Goal: Task Accomplishment & Management: Manage account settings

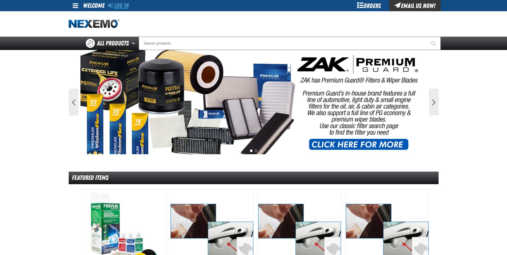
click at [126, 5] on link "Log In" at bounding box center [118, 5] width 21 height 7
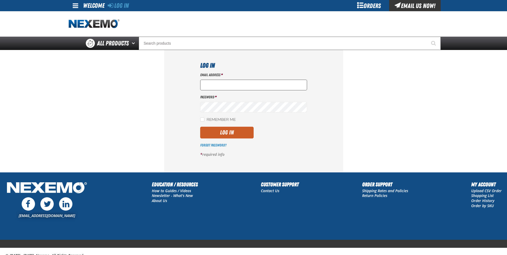
click at [204, 85] on input "Email Address *" at bounding box center [253, 85] width 107 height 11
type input "[EMAIL_ADDRESS][DOMAIN_NAME]"
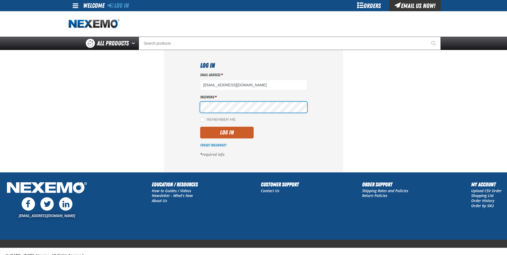
click at [200, 127] on button "Log In" at bounding box center [226, 133] width 53 height 12
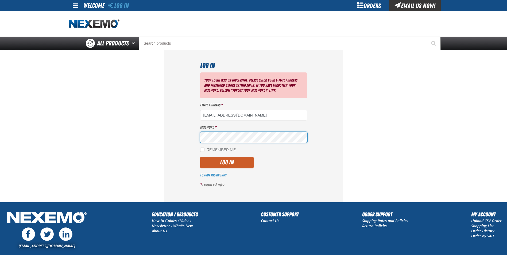
click at [200, 157] on button "Log In" at bounding box center [226, 163] width 53 height 12
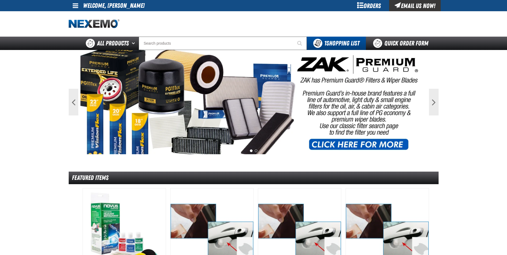
click at [76, 7] on span at bounding box center [76, 5] width 6 height 6
click at [80, 16] on link "My Account My Account" at bounding box center [83, 15] width 24 height 5
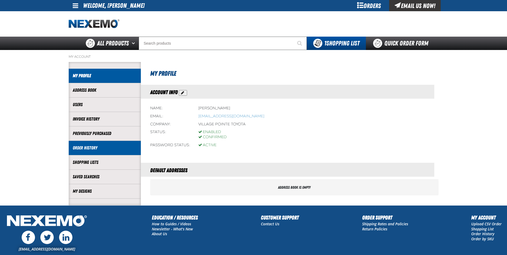
click at [91, 147] on link "Order History" at bounding box center [105, 148] width 64 height 6
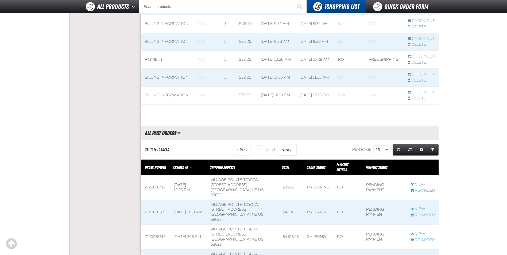
scroll to position [562, 0]
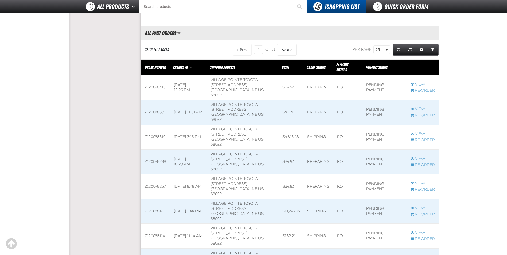
click at [166, 150] on span at bounding box center [155, 162] width 29 height 25
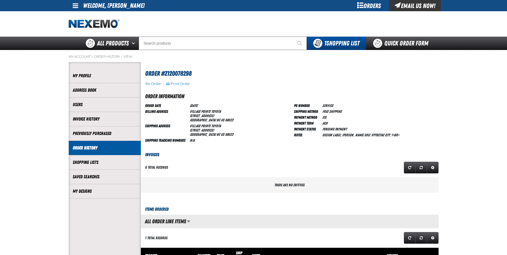
scroll to position [0, 0]
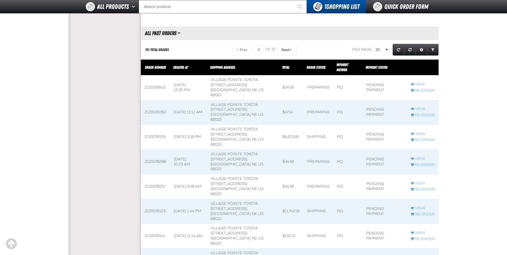
scroll to position [0, 0]
click at [151, 174] on span at bounding box center [155, 186] width 29 height 25
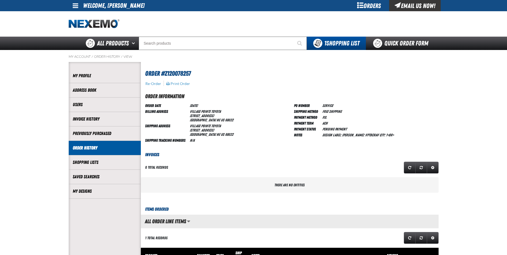
scroll to position [0, 0]
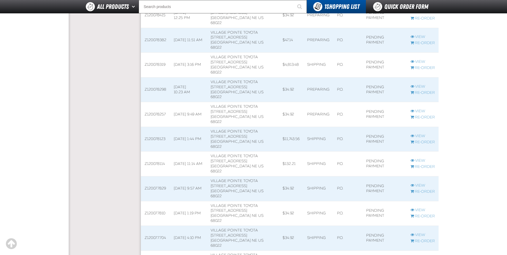
scroll to position [615, 0]
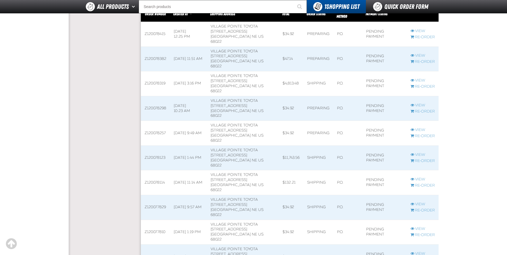
click at [153, 170] on span at bounding box center [155, 182] width 29 height 25
